Goal: Information Seeking & Learning: Learn about a topic

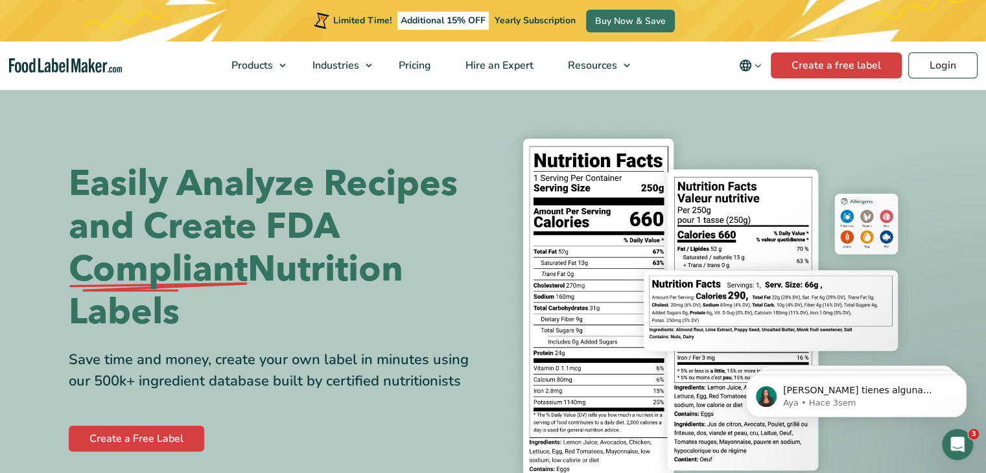
click at [0, 181] on section "Easily Analyze Recipes and Create FDA Compliant Nutrition Labels Save time and …" at bounding box center [493, 309] width 986 height 442
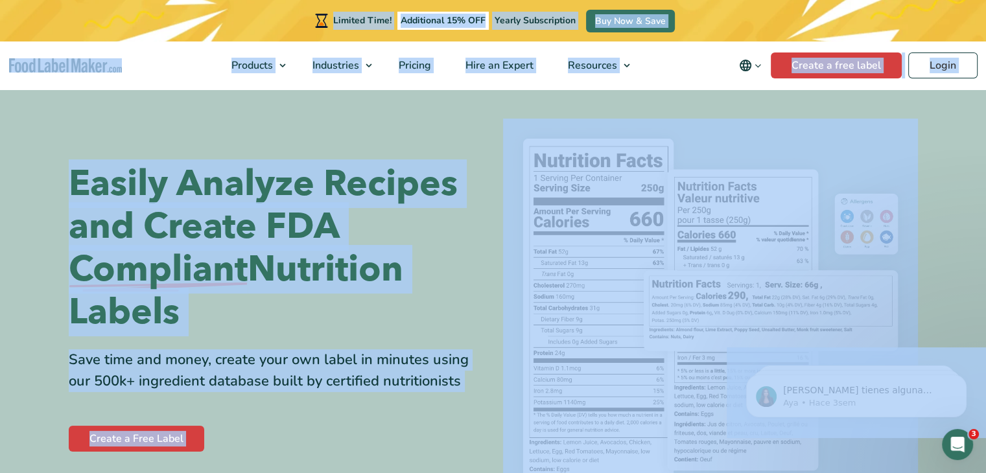
copy body "Limited Time! Additional 15% OFF Yearly Subscription Buy Now & Save Products Fo…"
click at [58, 145] on section "Easily Analyze Recipes and Create FDA Compliant Nutrition Labels Save time and …" at bounding box center [493, 309] width 986 height 442
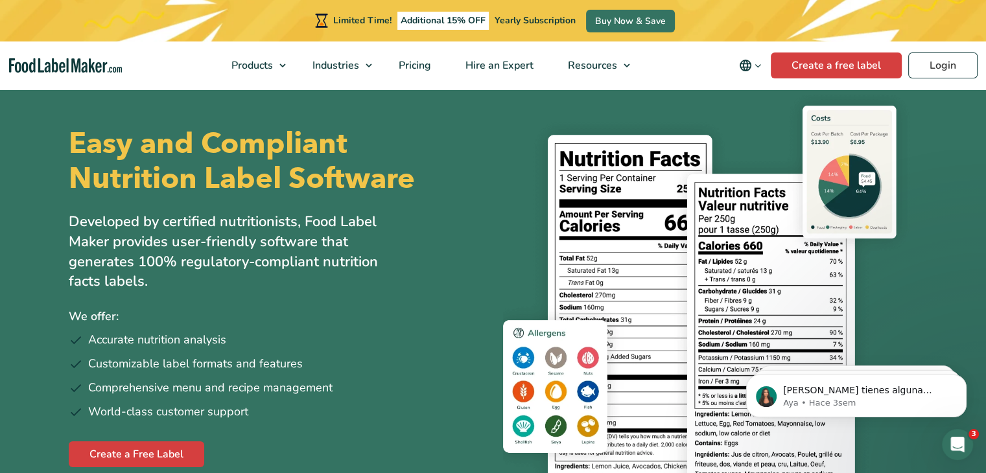
click at [0, 123] on section "Easy and Compliant Nutrition Label Software Developed by certified nutritionist…" at bounding box center [493, 297] width 986 height 419
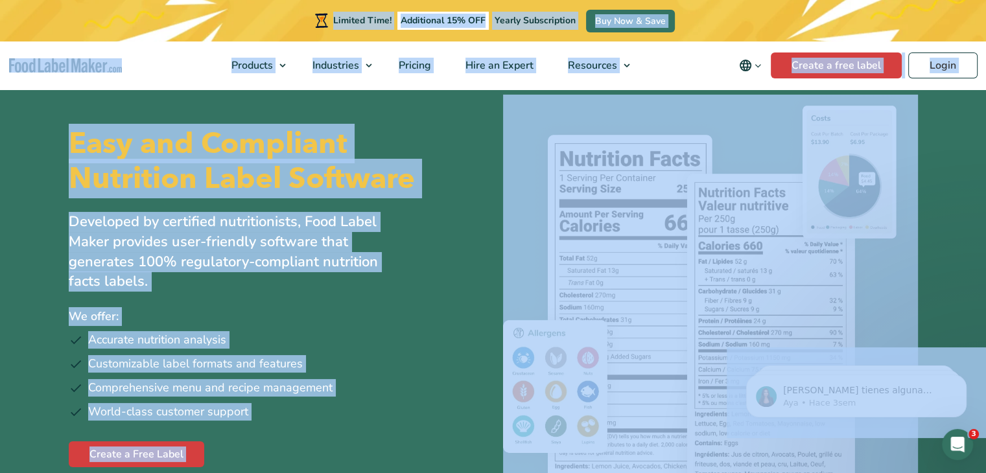
copy body "Limited Time! Additional 15% OFF Yearly Subscription Buy Now & Save Products Fo…"
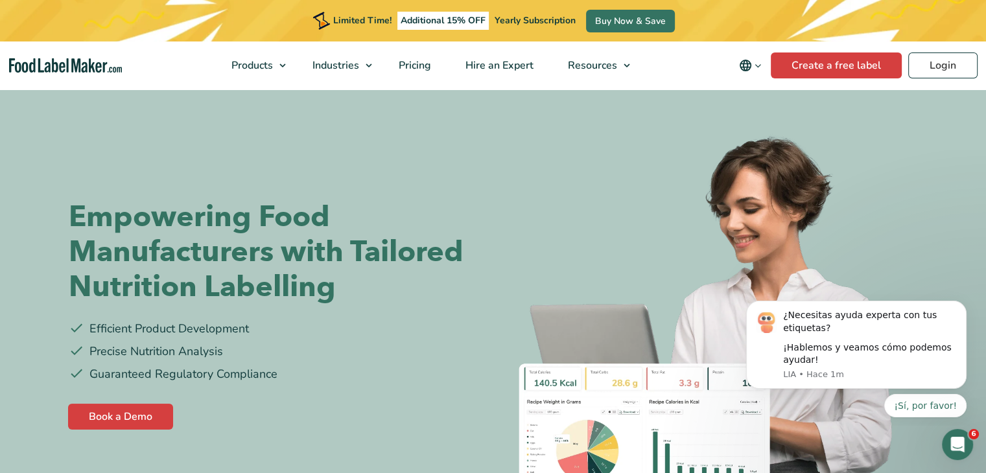
click at [0, 154] on section "Empowering Food Manufacturers with Tailored Nutrition Labelling Efficient Produ…" at bounding box center [493, 316] width 986 height 457
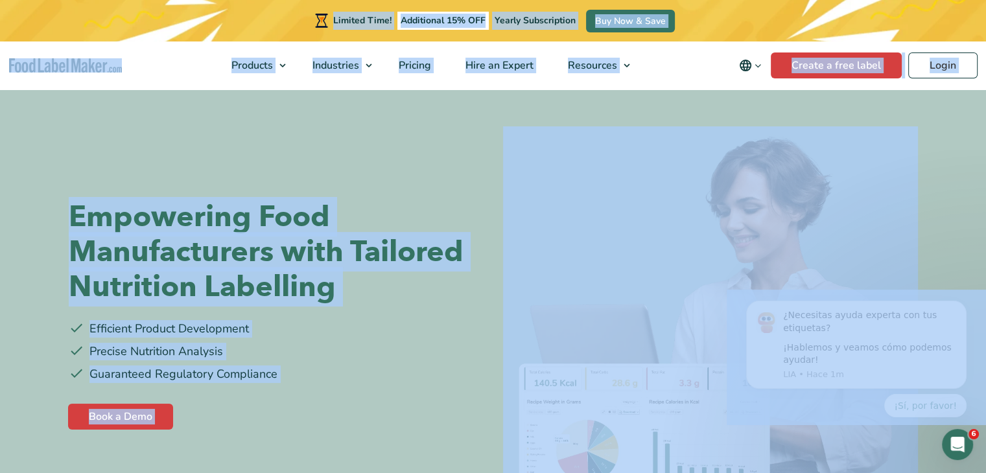
copy body "Limited Time! Additional 15% OFF Yearly Subscription Buy Now & Save Products Fo…"
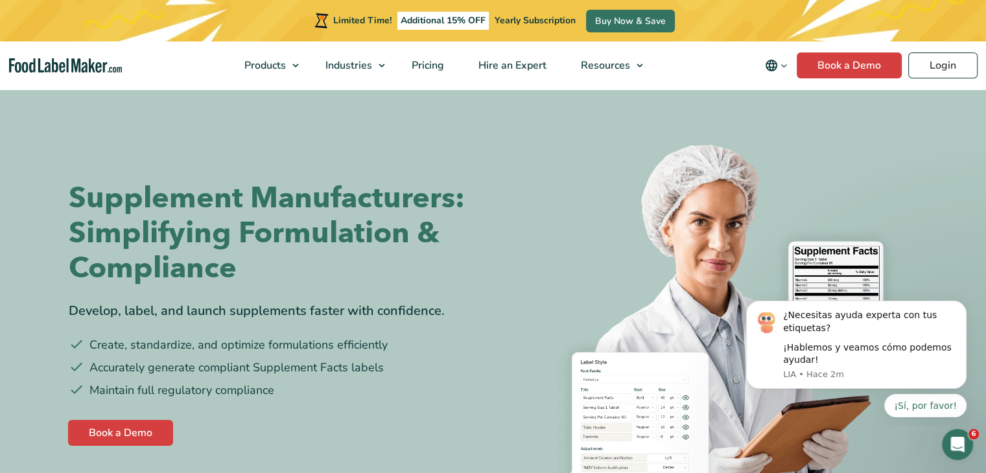
click at [67, 146] on div "Supplement Manufacturers: Simplifying Formulation & Compliance Develop, label, …" at bounding box center [493, 315] width 869 height 454
click at [14, 161] on section "Supplement Manufacturers: Simplifying Formulation & Compliance Develop, label, …" at bounding box center [493, 315] width 986 height 454
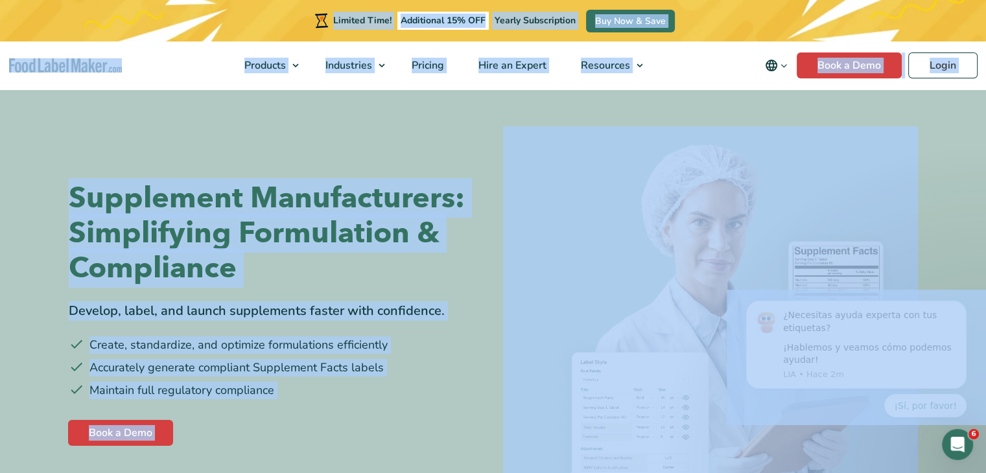
copy body "Limited Time! Additional 15% OFF Yearly Subscription Buy Now & Save Products Fo…"
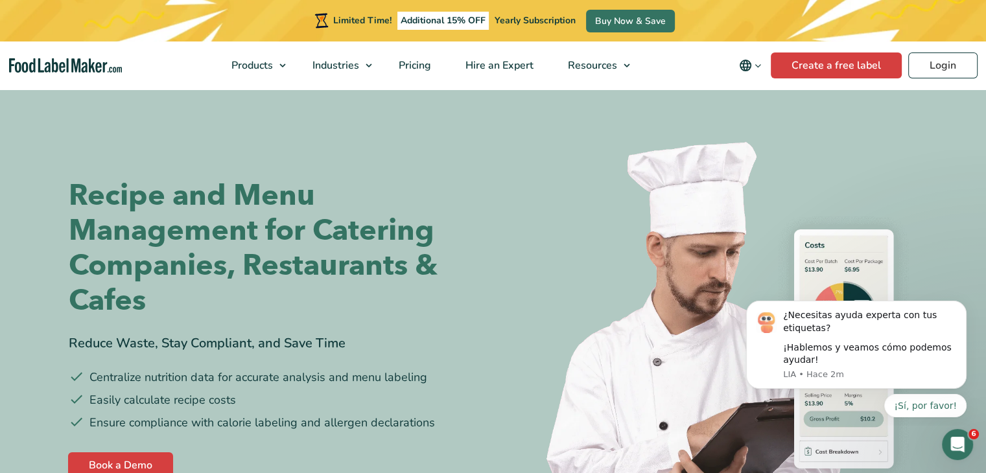
click at [43, 130] on section "Recipe and Menu Management for Catering Companies, Restaurants & Cafes Reduce W…" at bounding box center [493, 330] width 986 height 484
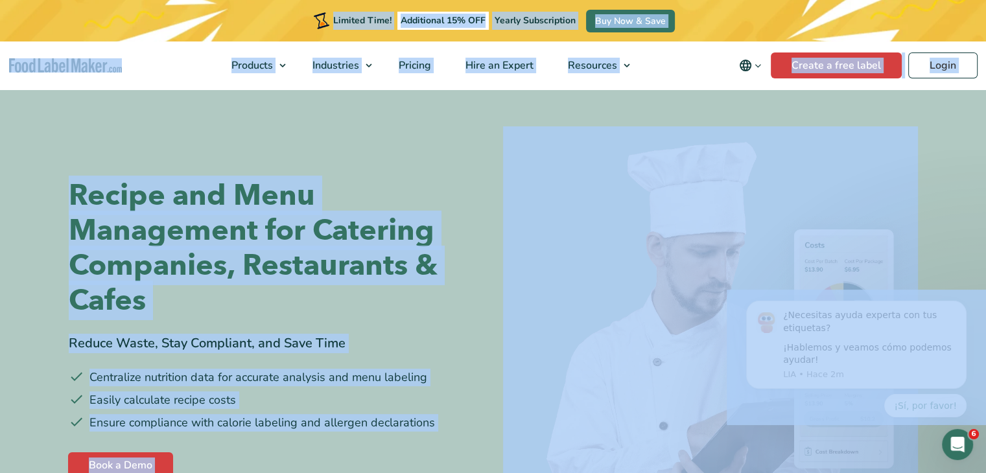
copy body "Limited Time! Additional 15% OFF Yearly Subscription Buy Now & Save Products Fo…"
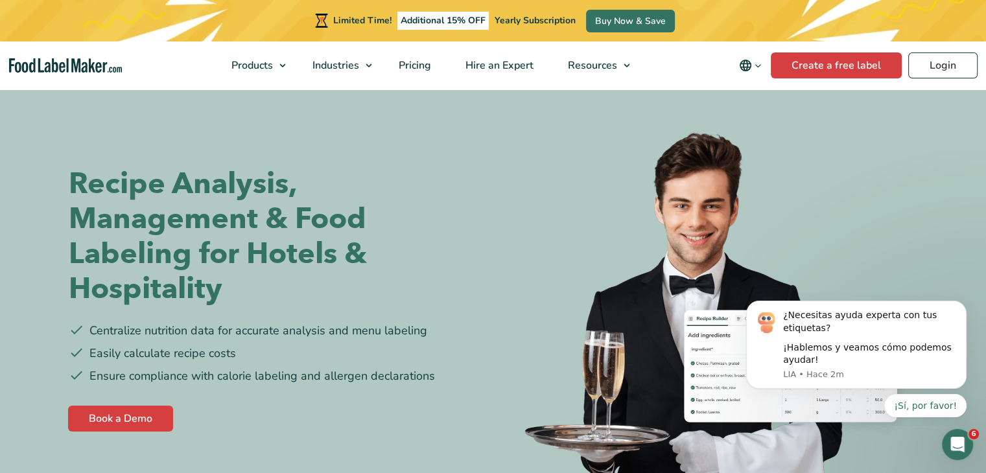
click at [51, 124] on section "Recipe Analysis, Management & Food Labeling for Hotels & Hospitality Centralize…" at bounding box center [493, 301] width 986 height 427
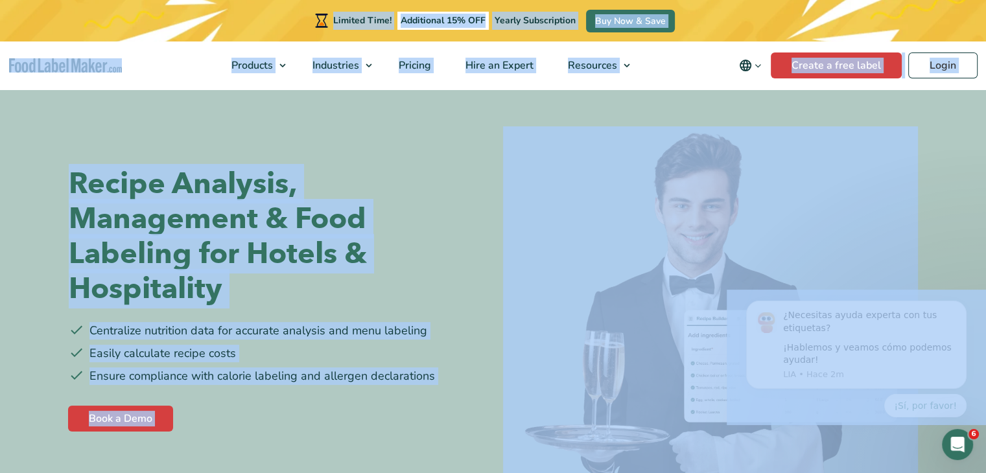
copy body "Limited Time! Additional 15% OFF Yearly Subscription Buy Now & Save Products Fo…"
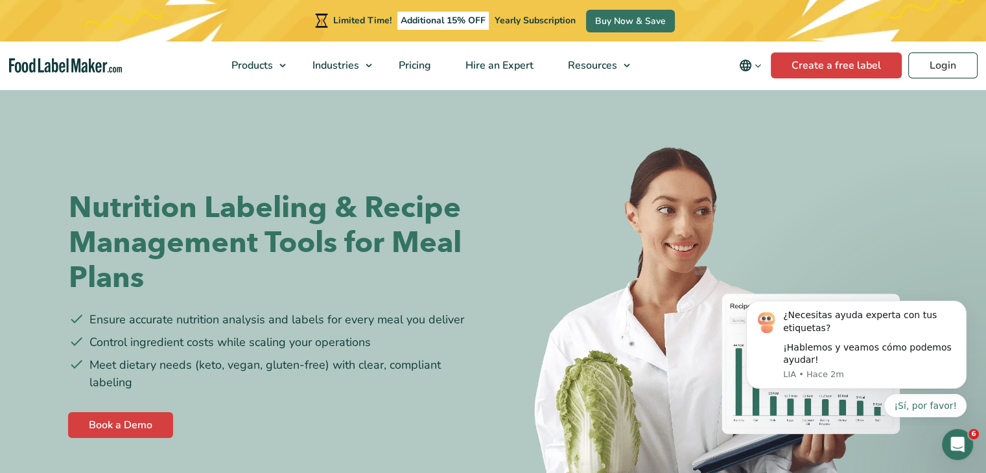
click at [0, 163] on section "Nutrition Labeling & Recipe Management Tools for Meal Plans Ensure accurate nut…" at bounding box center [493, 316] width 986 height 457
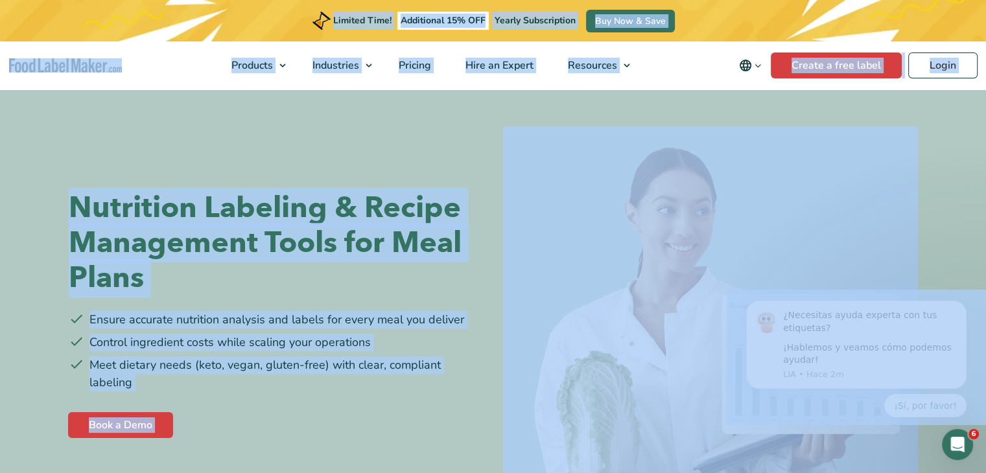
copy body "Limited Time! Additional 15% OFF Yearly Subscription Buy Now & Save Products Fo…"
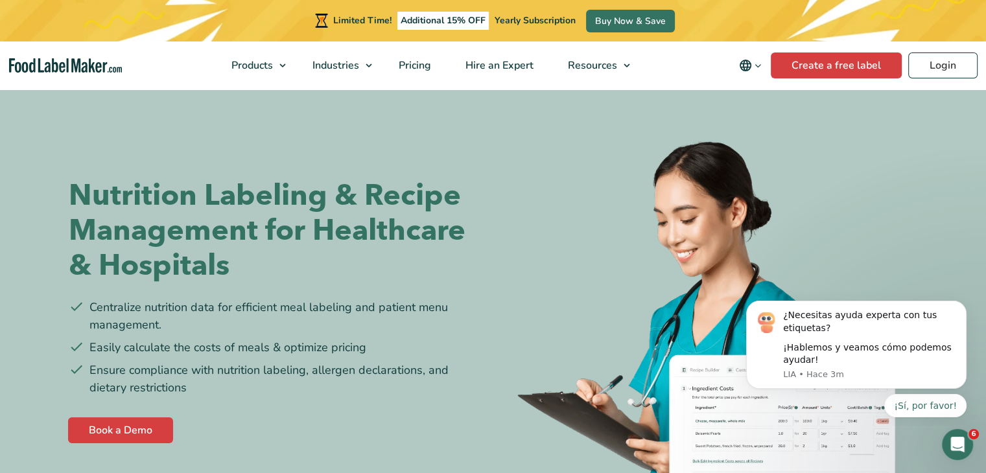
click at [13, 92] on section "Nutrition Labeling & Recipe Management for Healthcare & Hospitals Centralize nu…" at bounding box center [493, 313] width 986 height 450
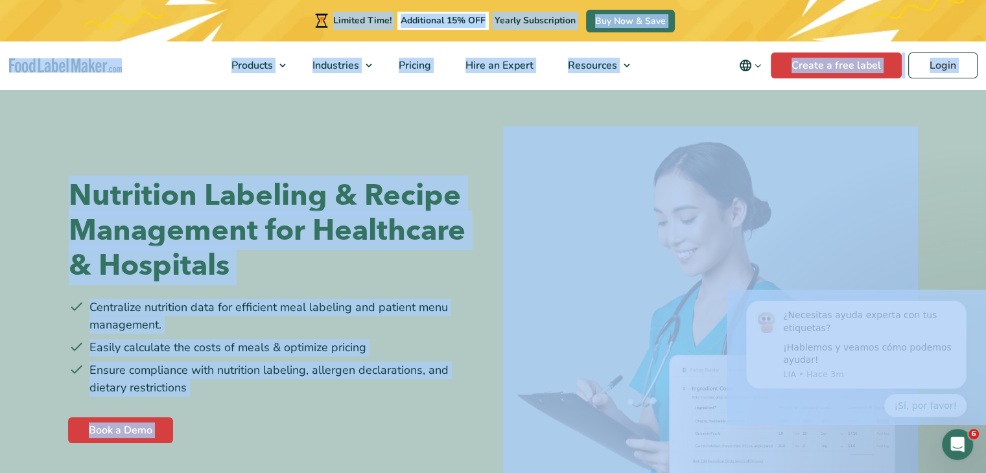
copy body "Loremip Dolo! Sitametcon 23% ADI Elitse Doeiusmodtem Inc Utl & Etdo Magnaali En…"
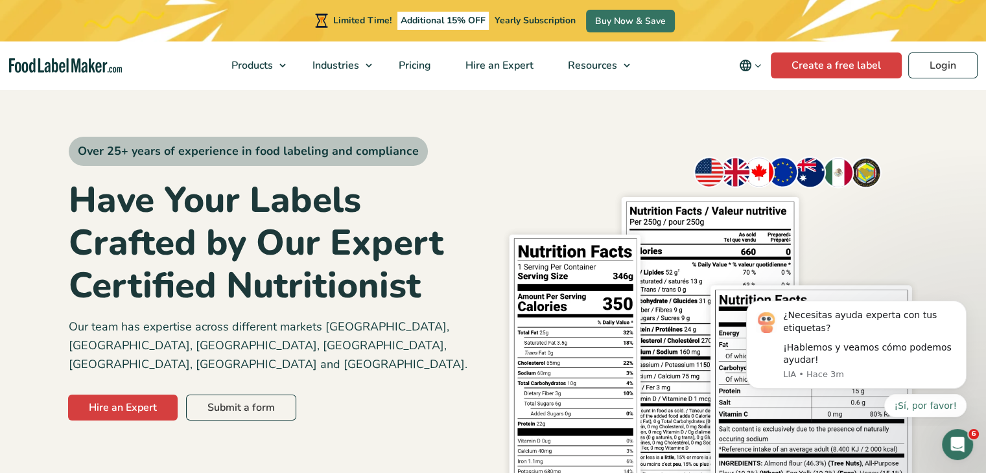
click at [0, 146] on section "Over 25+ years of experience in food labeling and compliance Have Your Labels C…" at bounding box center [493, 287] width 986 height 398
click at [7, 155] on section "Over 25+ years of experience in food labeling and compliance Have Your Labels C…" at bounding box center [493, 287] width 986 height 398
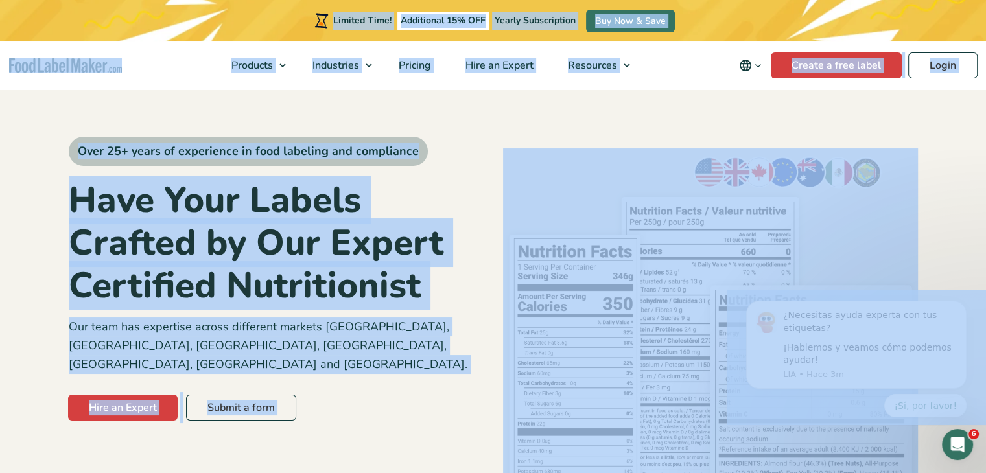
copy body "Limited Time! Additional 15% OFF Yearly Subscription Buy Now & Save Products Fo…"
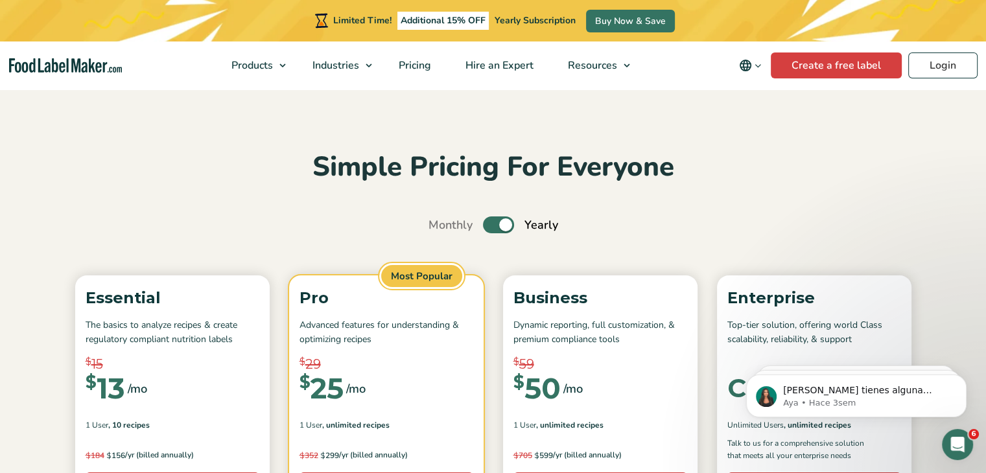
click at [28, 198] on section "Simple Pricing For Everyone Monthly Toggle Yearly (6 Month Free + 2 Free Nutrit…" at bounding box center [493, 479] width 986 height 783
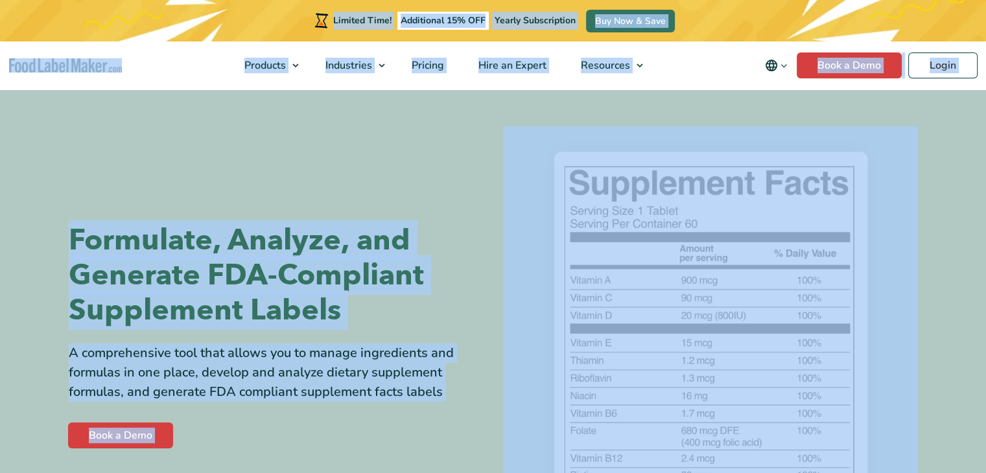
copy body "Loremip Dolo! Sitametcon 24% ADI Elitse Doeiusmodtem Inc Utl & Etdo Magnaali En…"
